Goal: Task Accomplishment & Management: Manage account settings

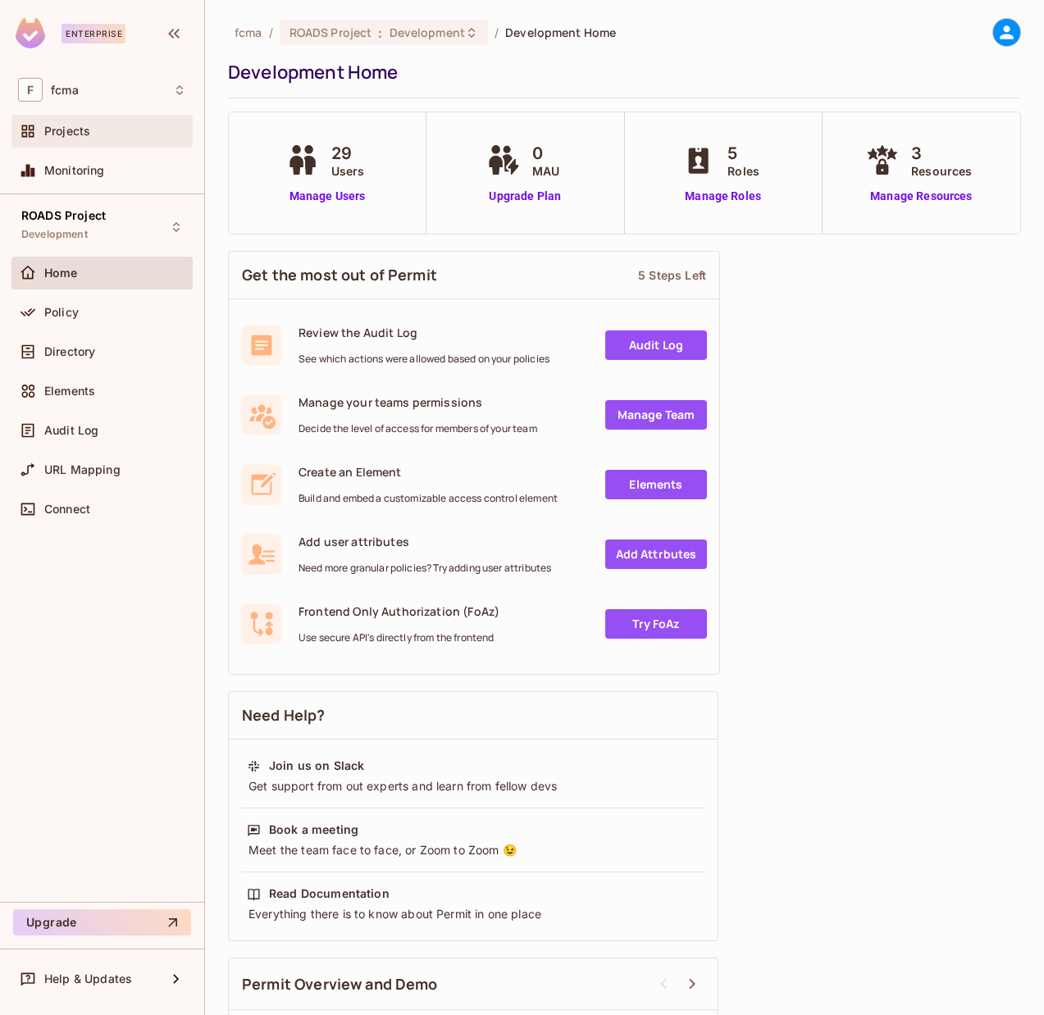
click at [94, 127] on div "Projects" at bounding box center [115, 131] width 142 height 13
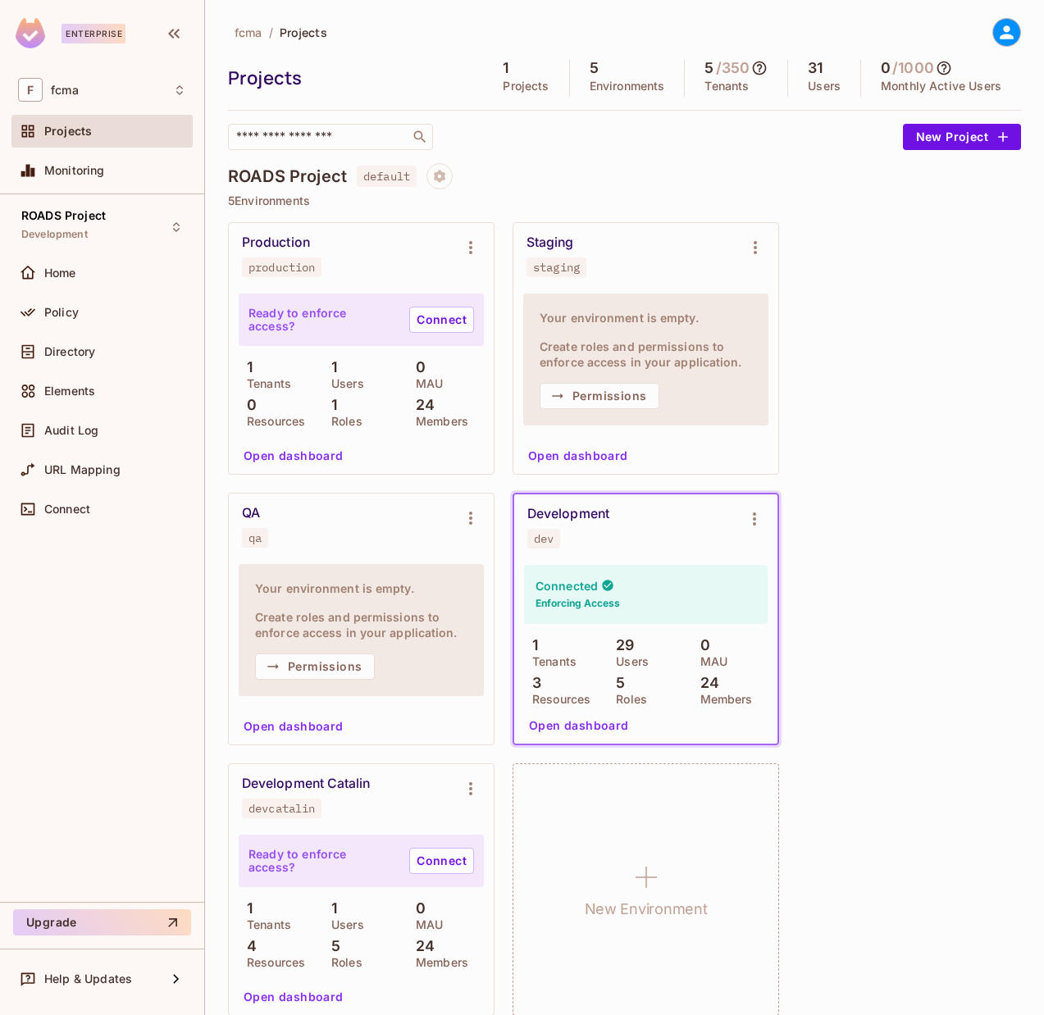
click at [998, 27] on icon at bounding box center [1006, 32] width 21 height 21
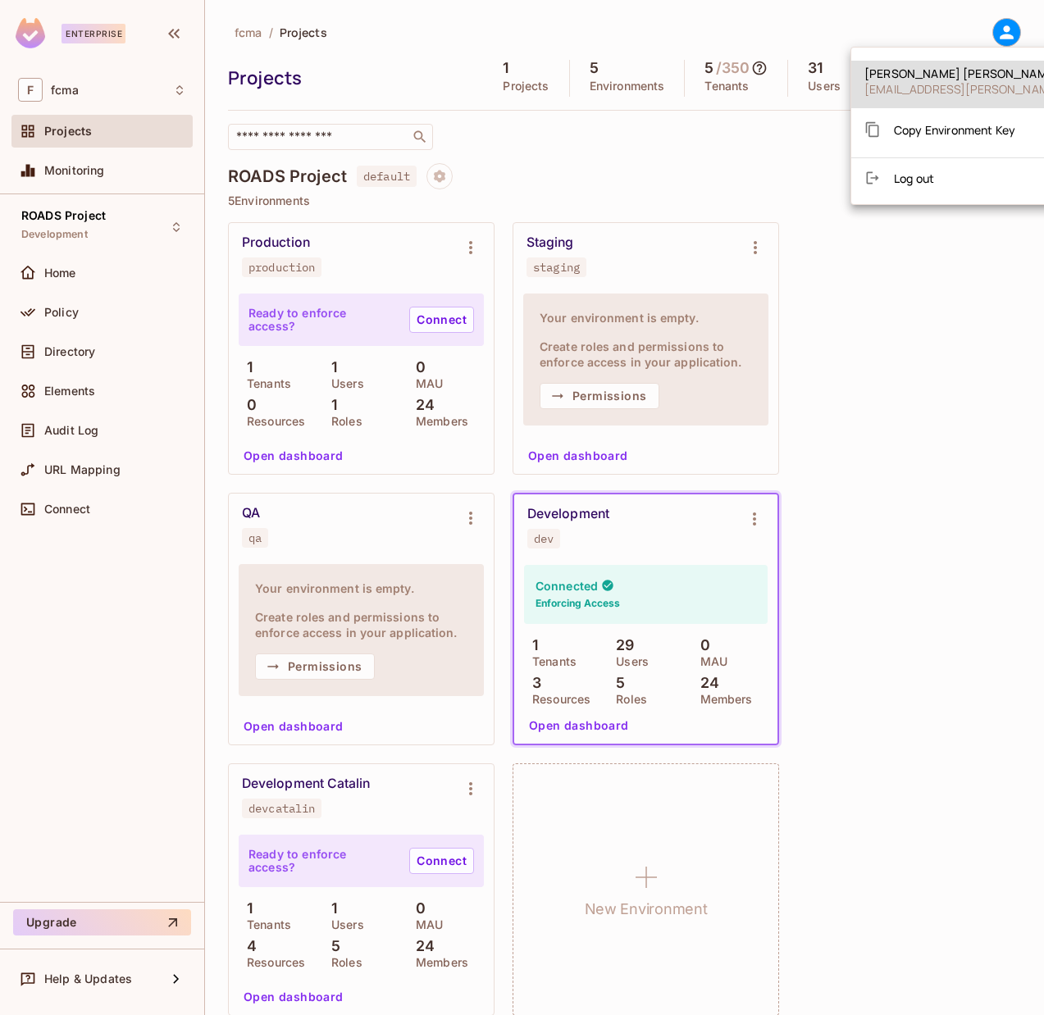
click at [60, 91] on div at bounding box center [522, 507] width 1044 height 1015
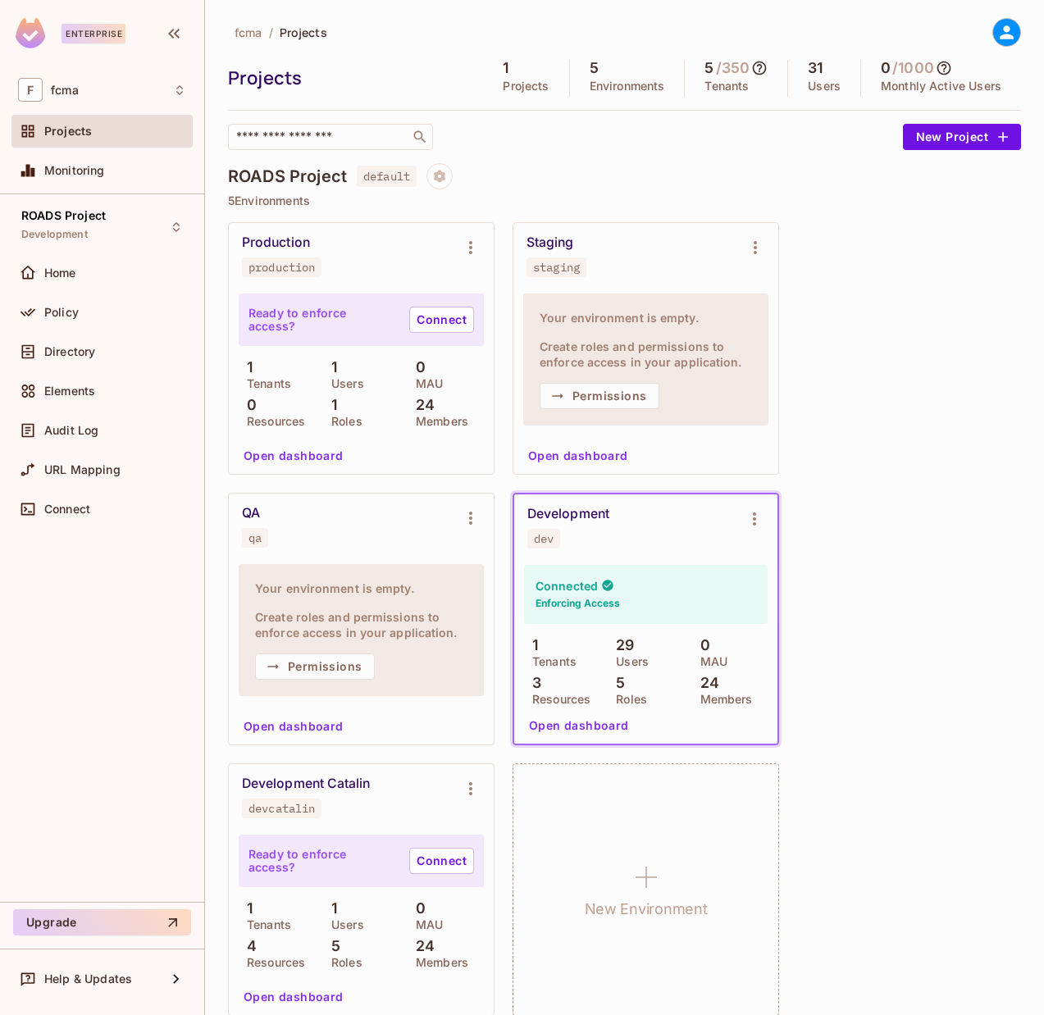
click at [66, 134] on span "Projects" at bounding box center [68, 131] width 48 height 13
click at [79, 164] on span "Monitoring" at bounding box center [74, 170] width 61 height 13
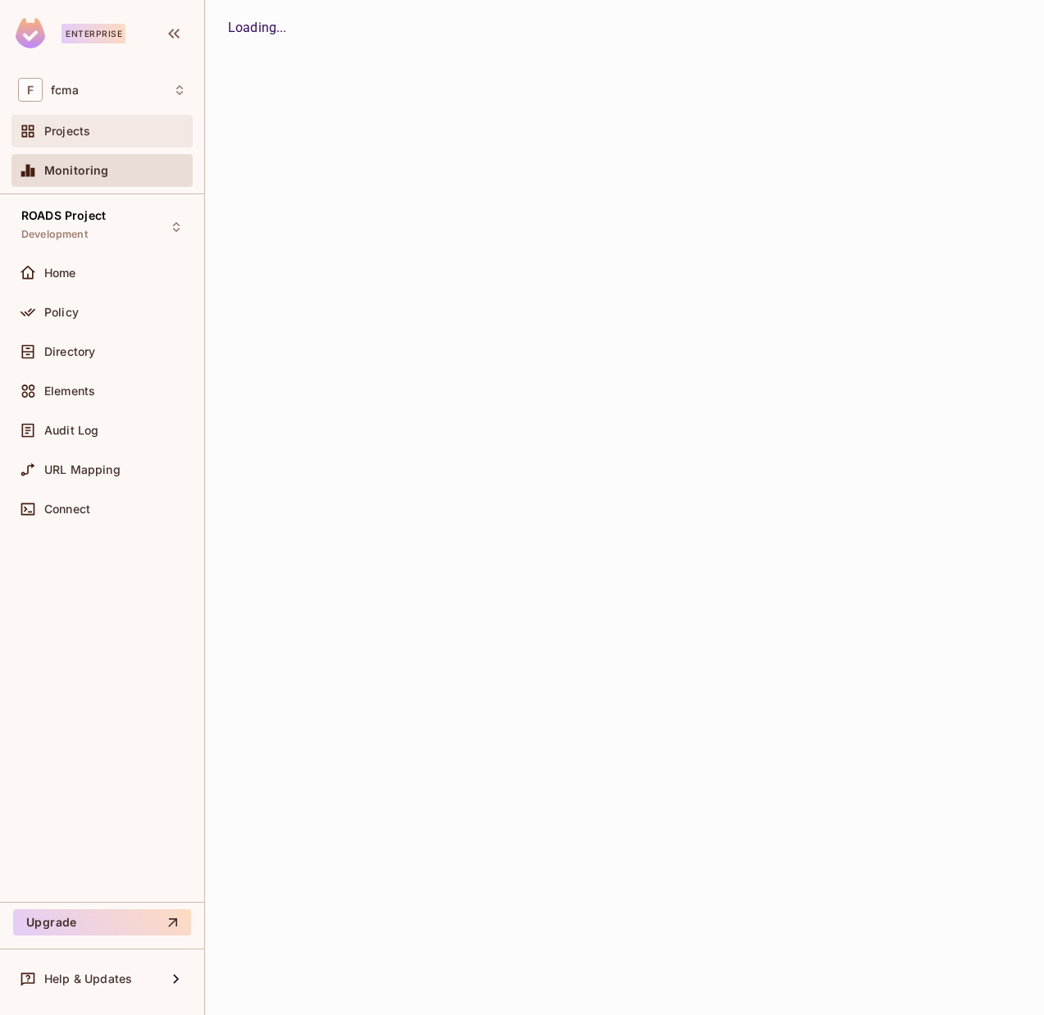
click at [83, 134] on span "Projects" at bounding box center [67, 131] width 46 height 13
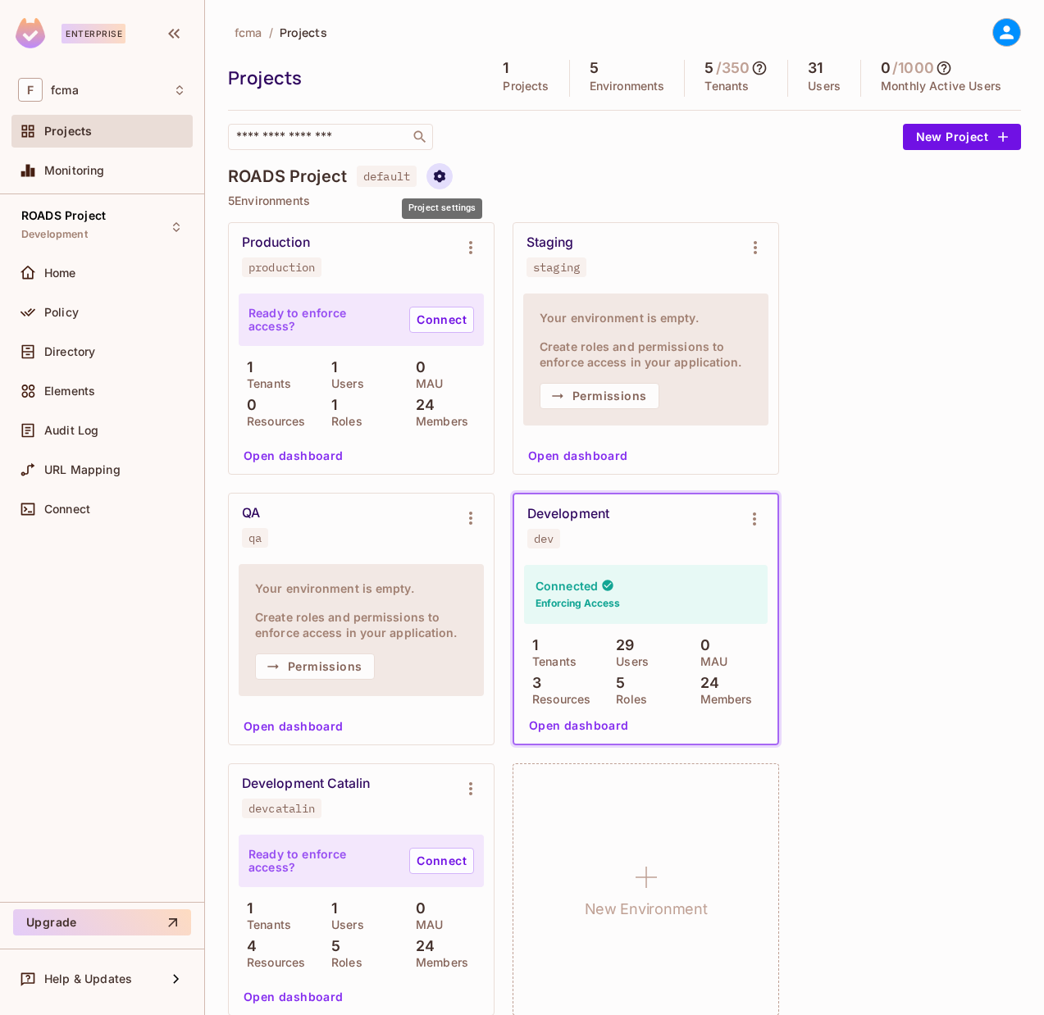
click at [443, 179] on icon "Project settings" at bounding box center [439, 176] width 11 height 12
click at [544, 242] on div "Edit Project" at bounding box center [519, 238] width 65 height 16
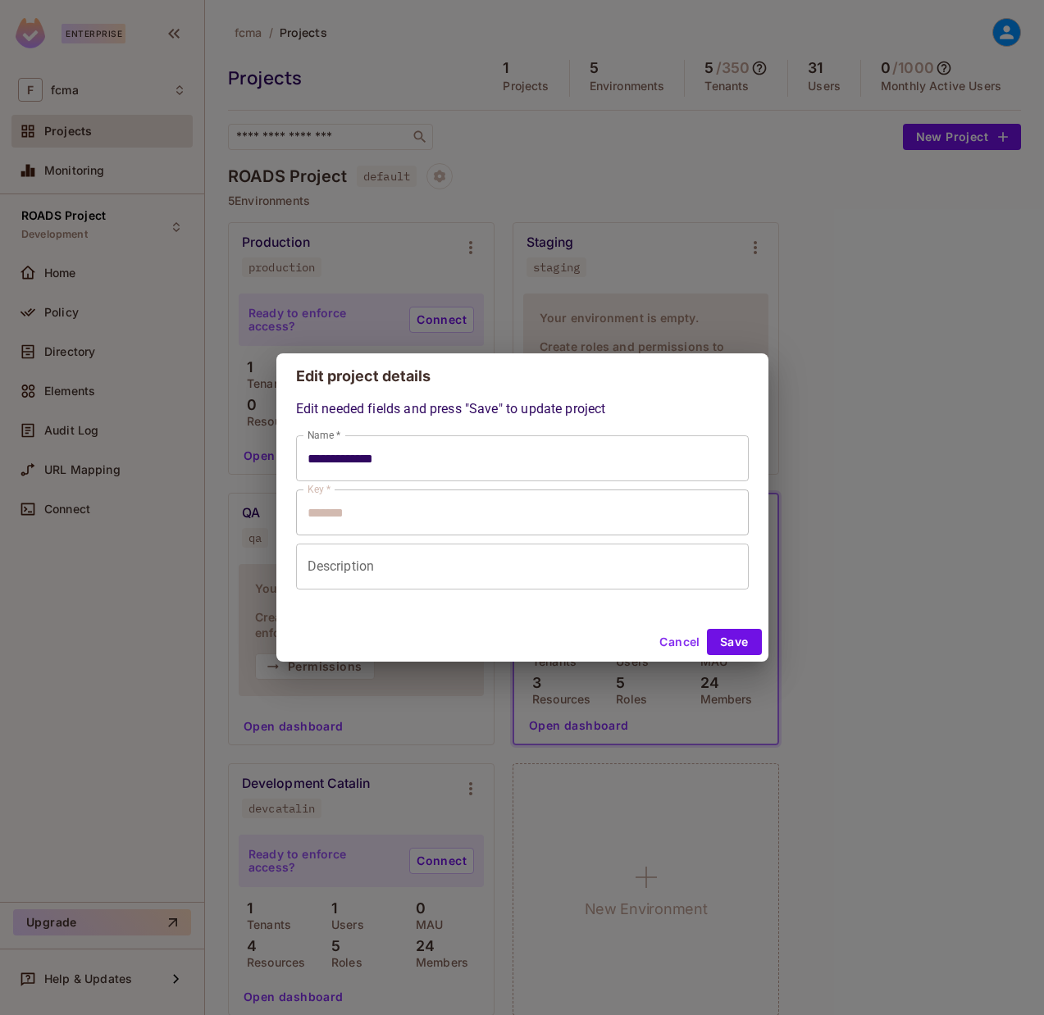
click at [678, 650] on button "Cancel" at bounding box center [679, 642] width 53 height 26
type input "**********"
type input "*******"
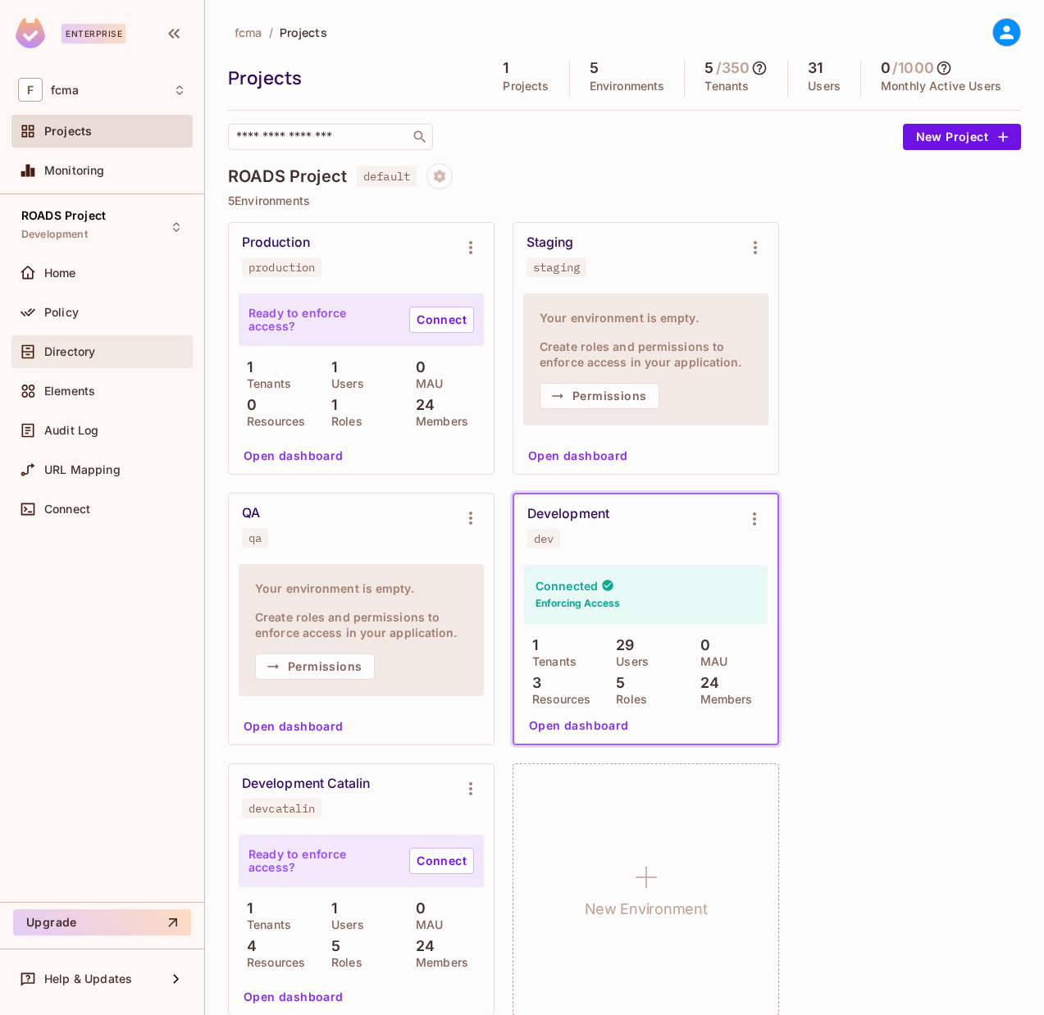
click at [66, 350] on span "Directory" at bounding box center [69, 351] width 51 height 13
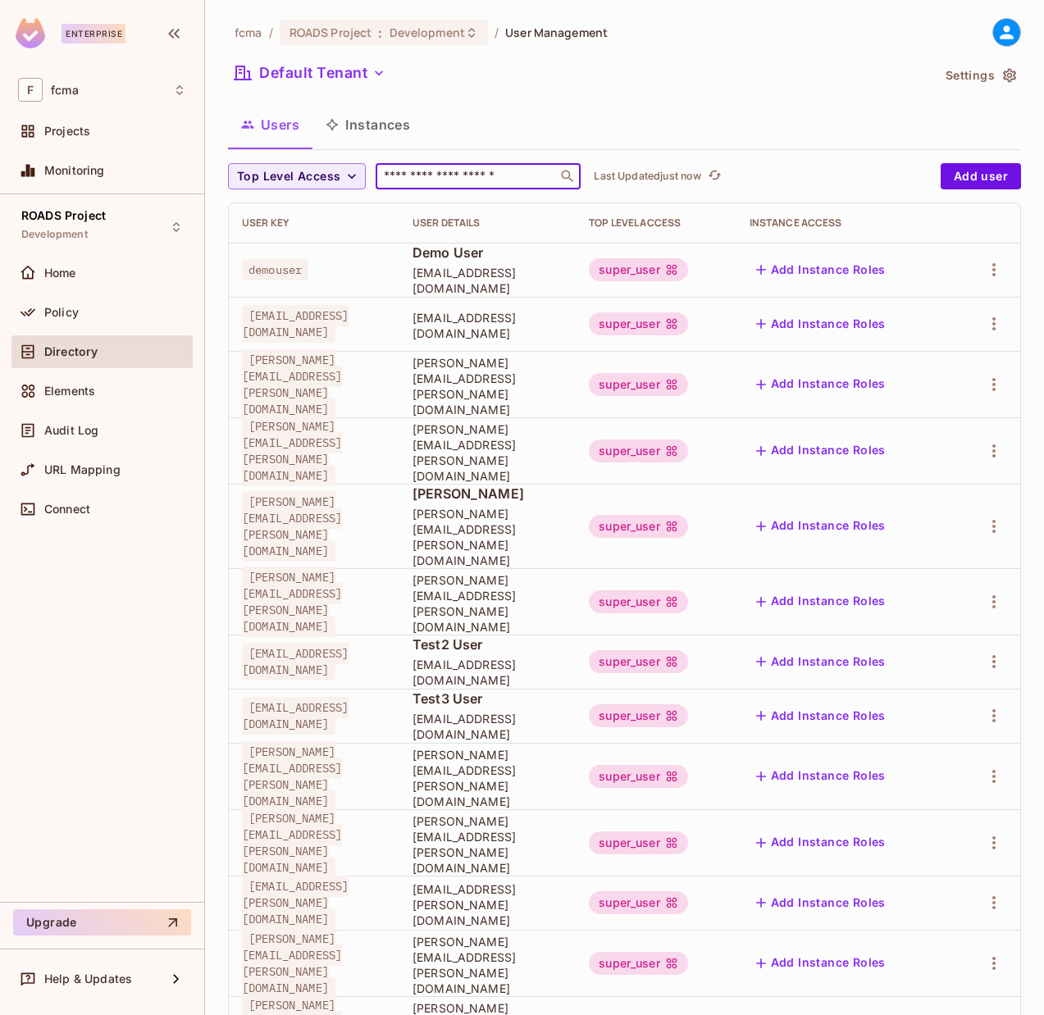
click at [458, 182] on input "text" at bounding box center [466, 176] width 172 height 16
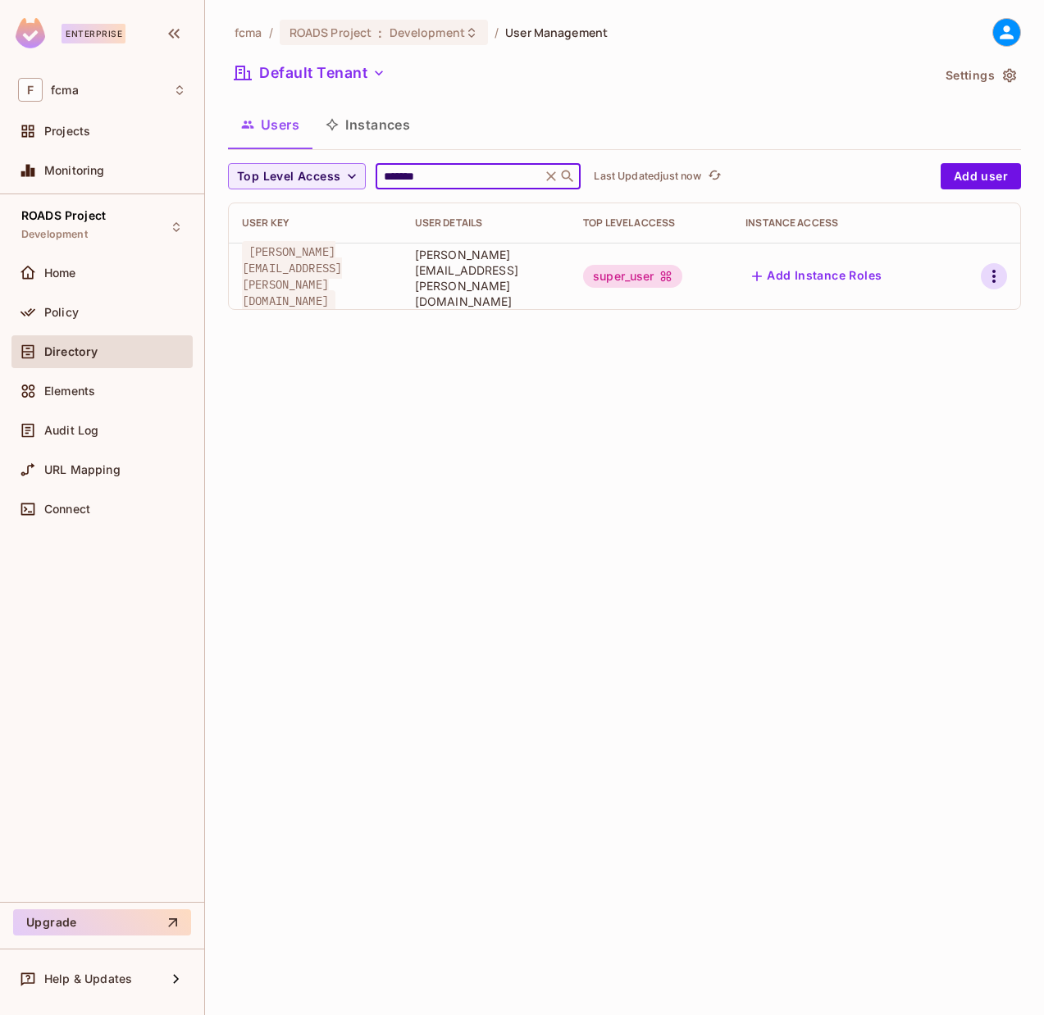
type input "*******"
click at [994, 267] on icon "button" at bounding box center [994, 277] width 20 height 20
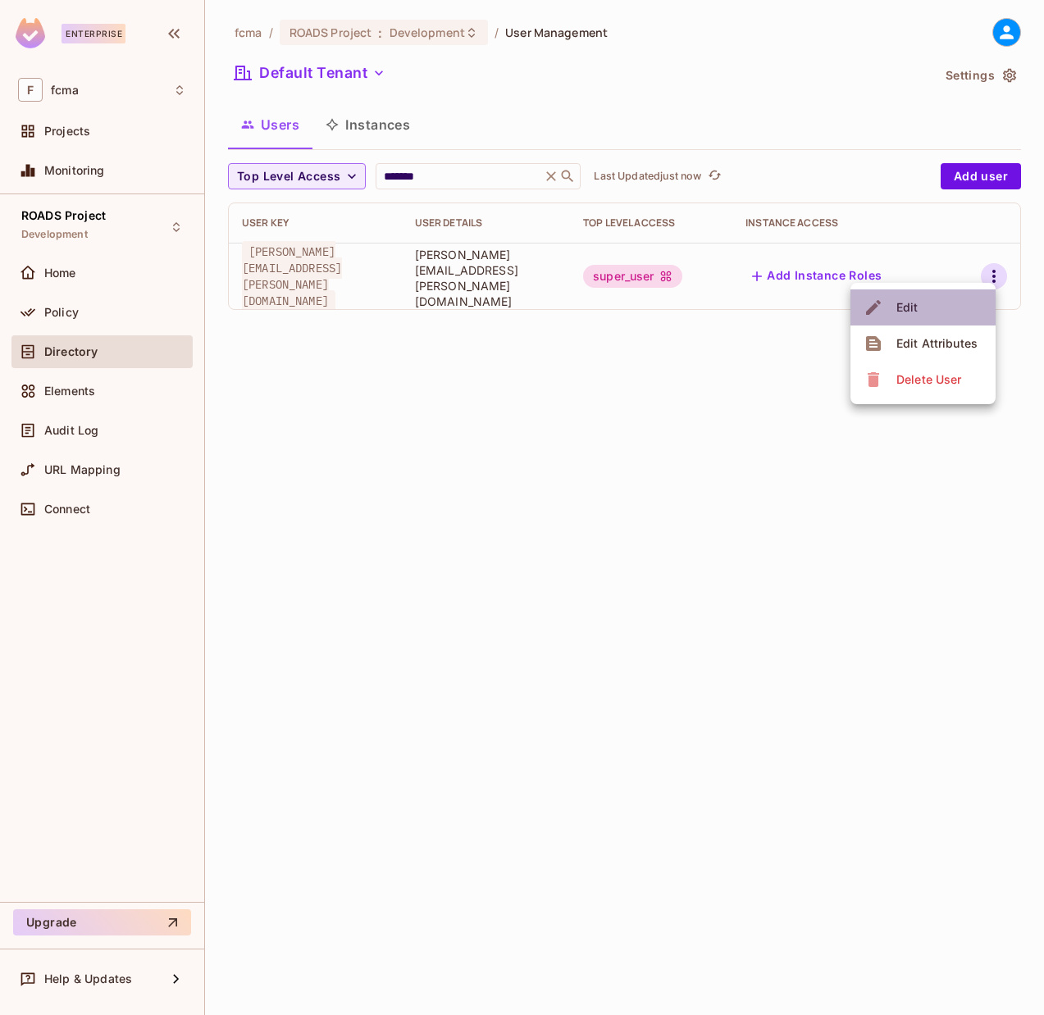
click at [950, 304] on li "Edit" at bounding box center [922, 307] width 145 height 36
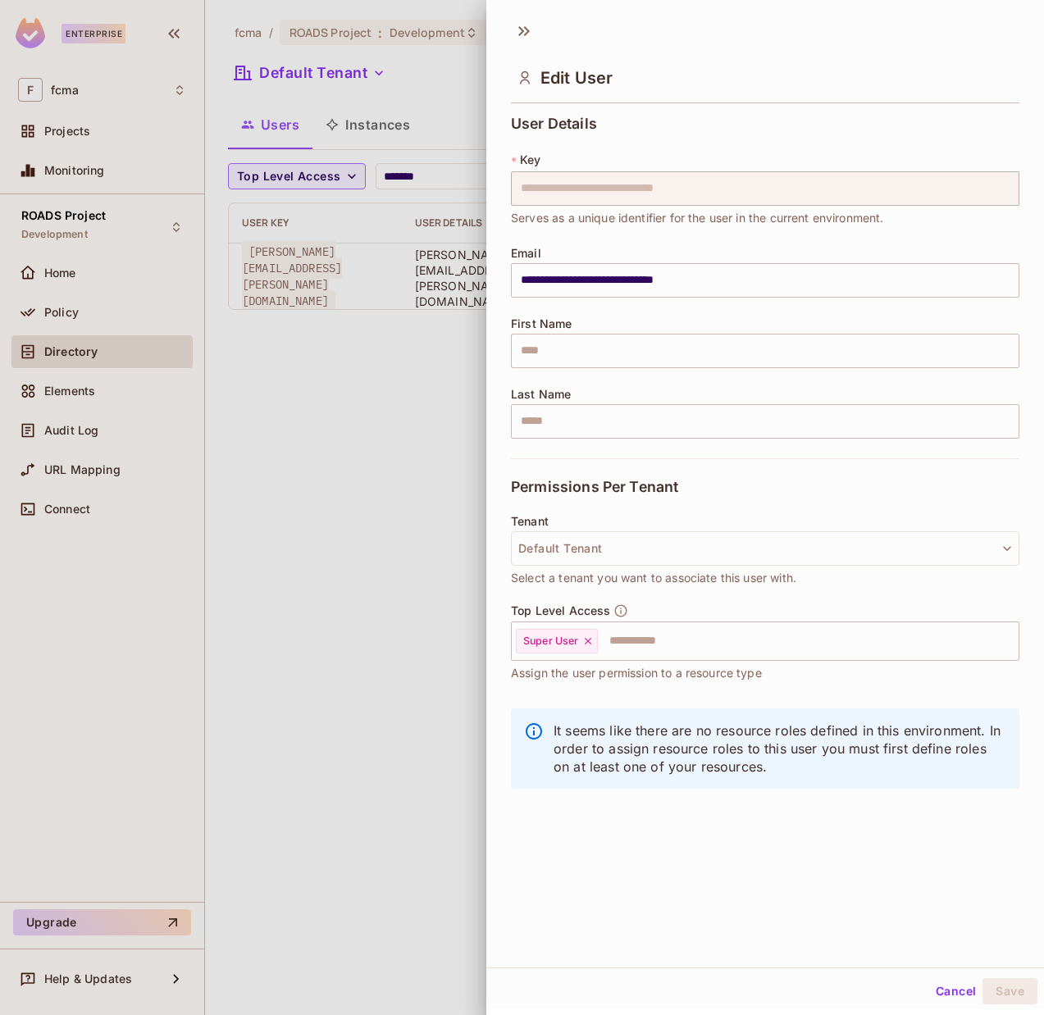
click at [937, 992] on button "Cancel" at bounding box center [955, 991] width 53 height 26
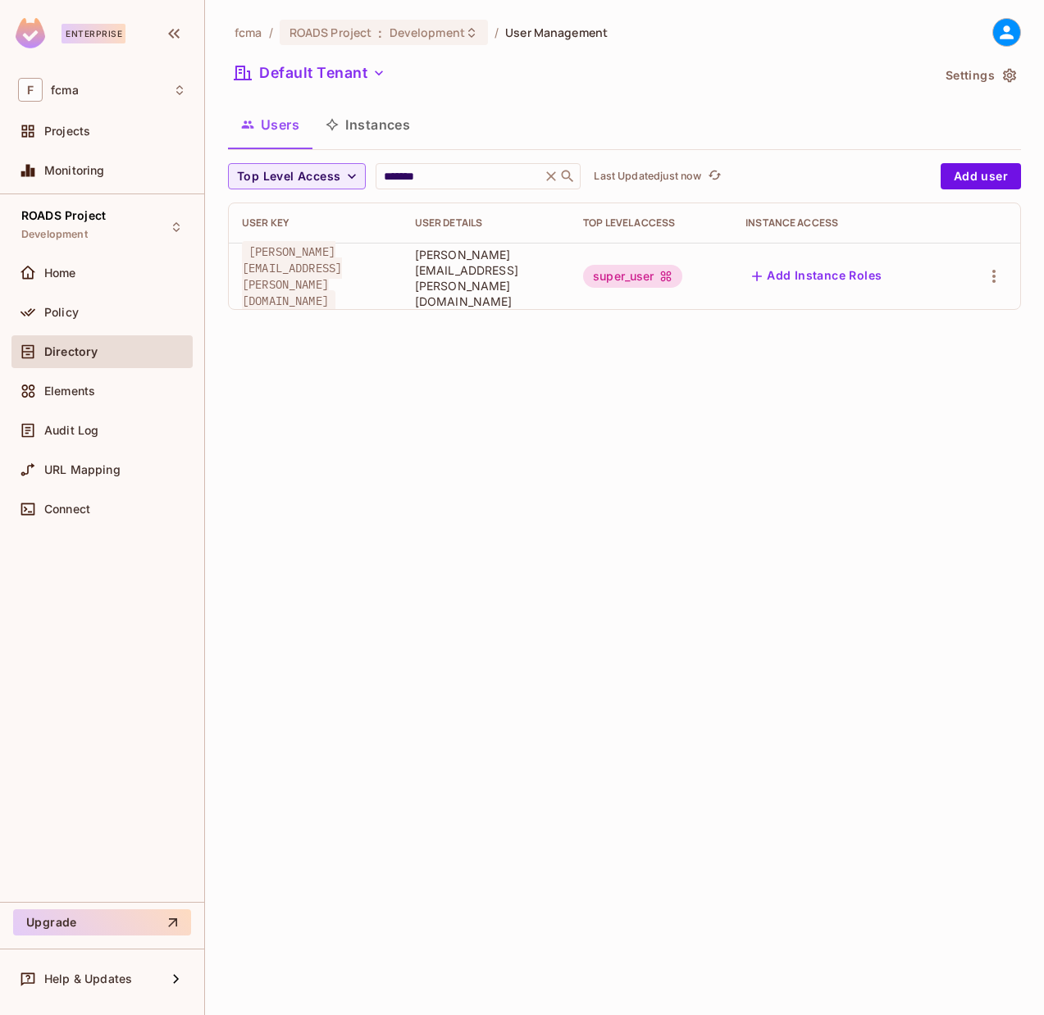
click at [736, 634] on div "fcma / ROADS Project : Development / User Management Default Tenant Settings Us…" at bounding box center [624, 507] width 839 height 1015
click at [757, 526] on div "fcma / ROADS Project : Development / User Management Default Tenant Settings Us…" at bounding box center [624, 507] width 839 height 1015
drag, startPoint x: 506, startPoint y: 509, endPoint x: 245, endPoint y: 499, distance: 261.0
click at [506, 509] on div "fcma / ROADS Project : Development / User Management Default Tenant Settings Us…" at bounding box center [624, 507] width 839 height 1015
click at [413, 392] on div "fcma / ROADS Project : Development / User Management Default Tenant Settings Us…" at bounding box center [624, 507] width 839 height 1015
